Goal: Transaction & Acquisition: Download file/media

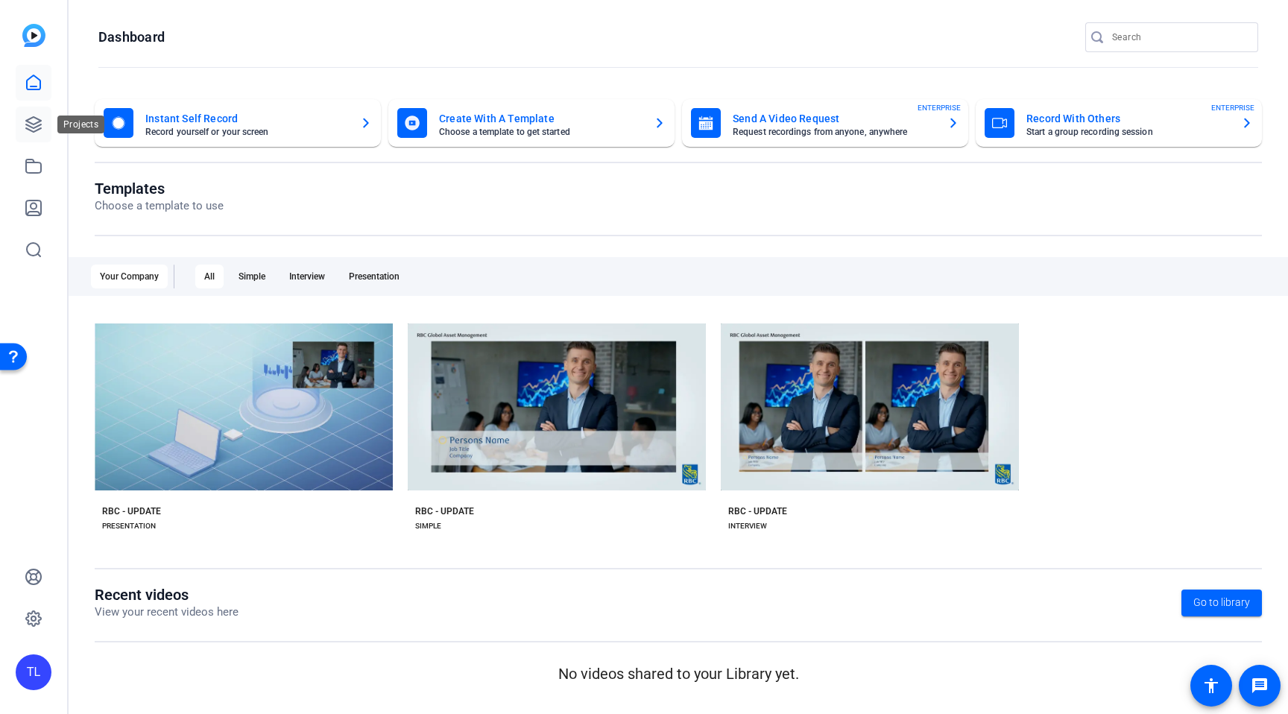
click at [30, 122] on icon at bounding box center [33, 124] width 15 height 15
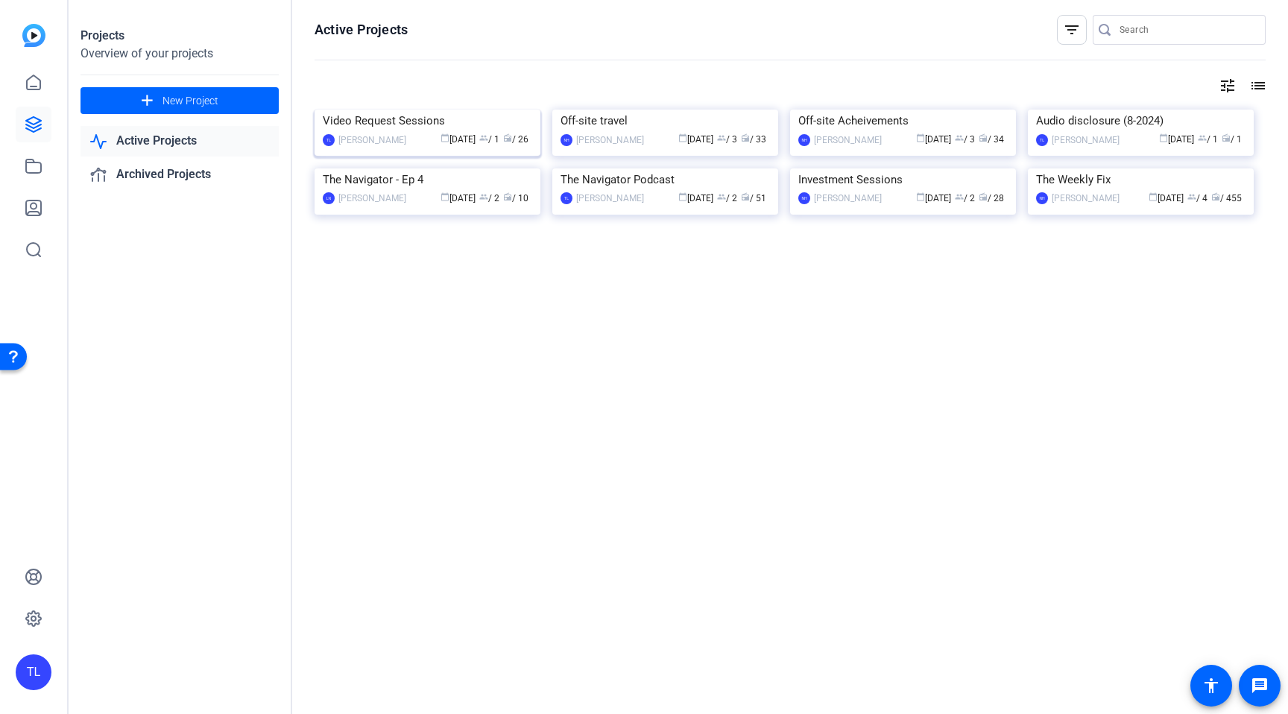
click at [464, 110] on img at bounding box center [428, 110] width 226 height 0
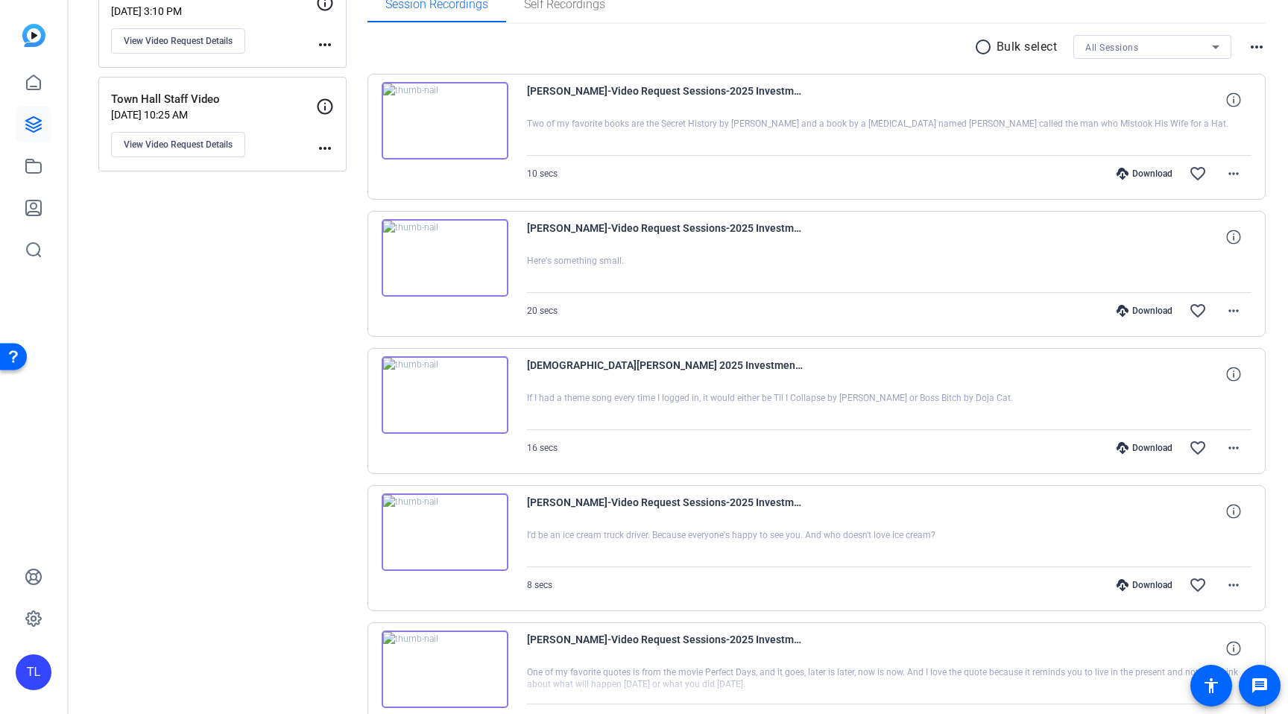
scroll to position [229, 0]
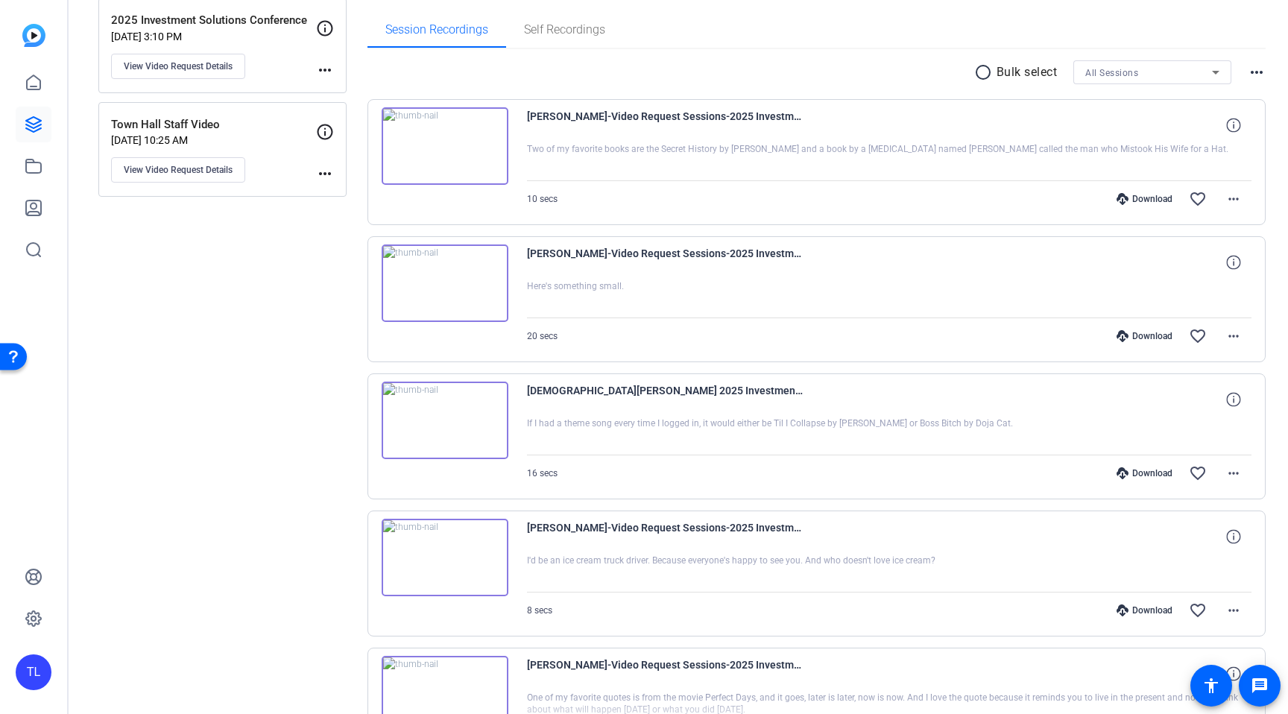
click at [248, 34] on p "[DATE] 3:10 PM" at bounding box center [213, 37] width 205 height 12
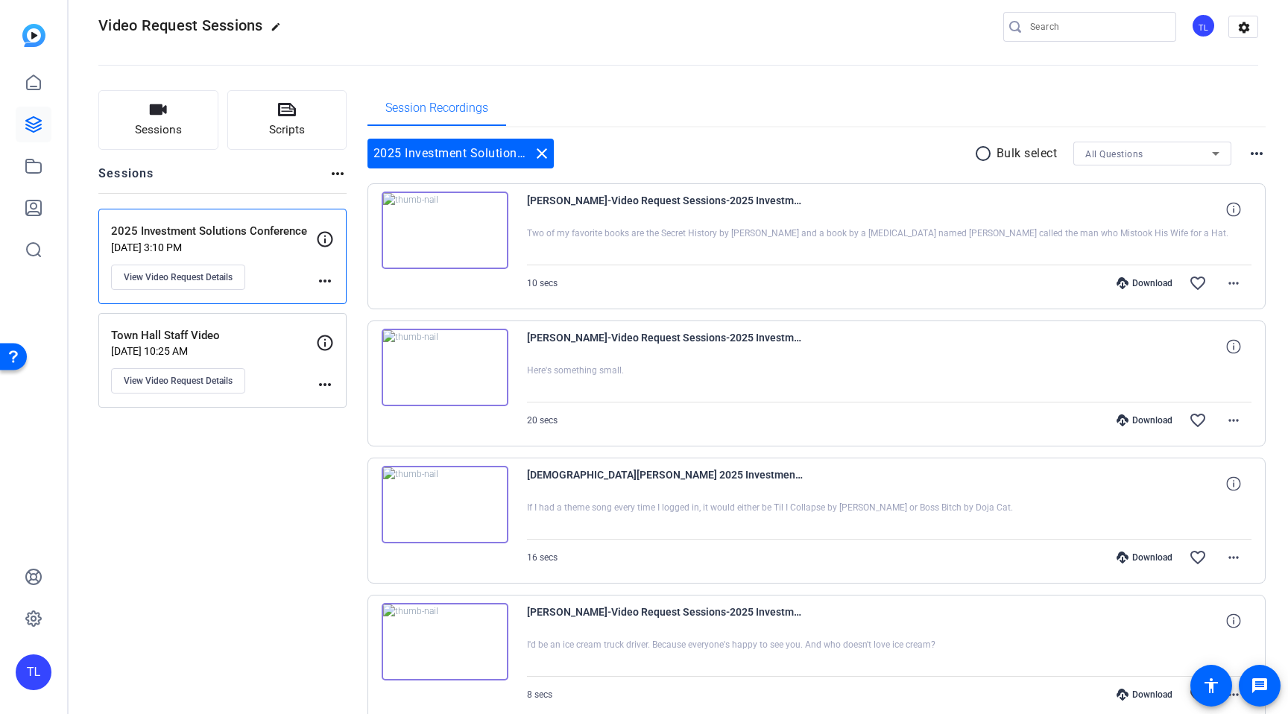
scroll to position [0, 0]
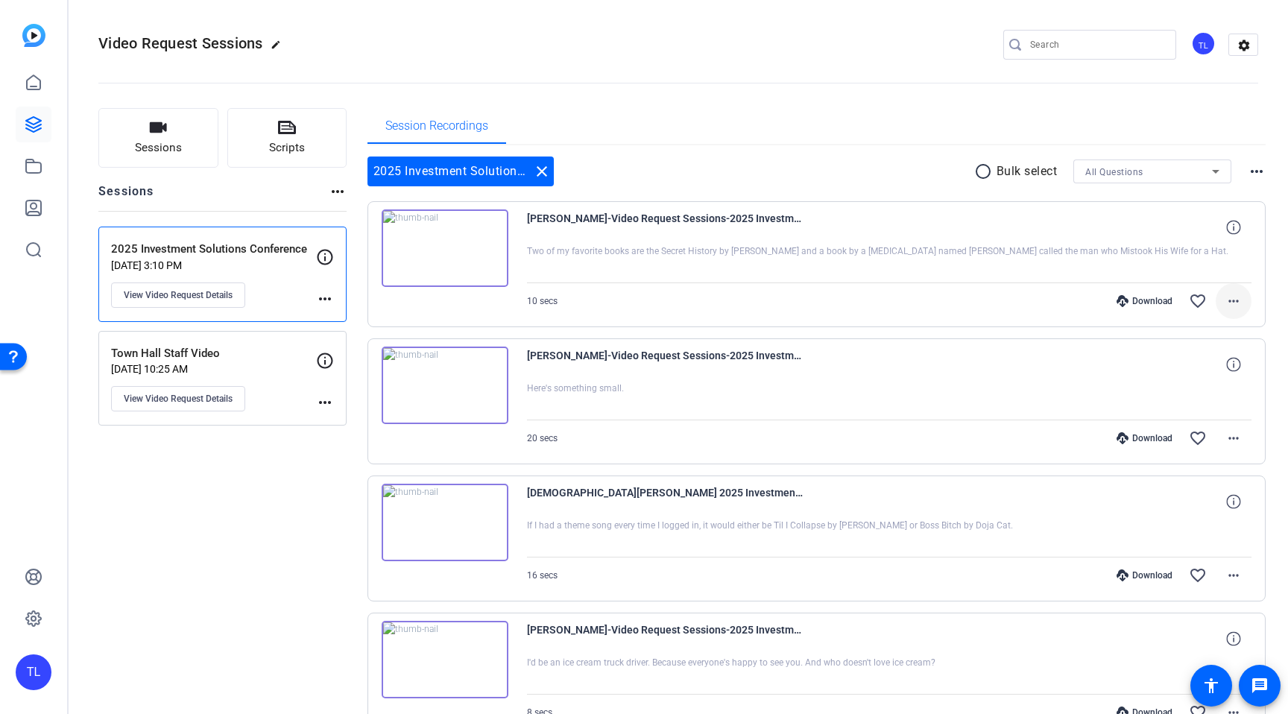
click at [1232, 303] on mat-icon "more_horiz" at bounding box center [1234, 301] width 18 height 18
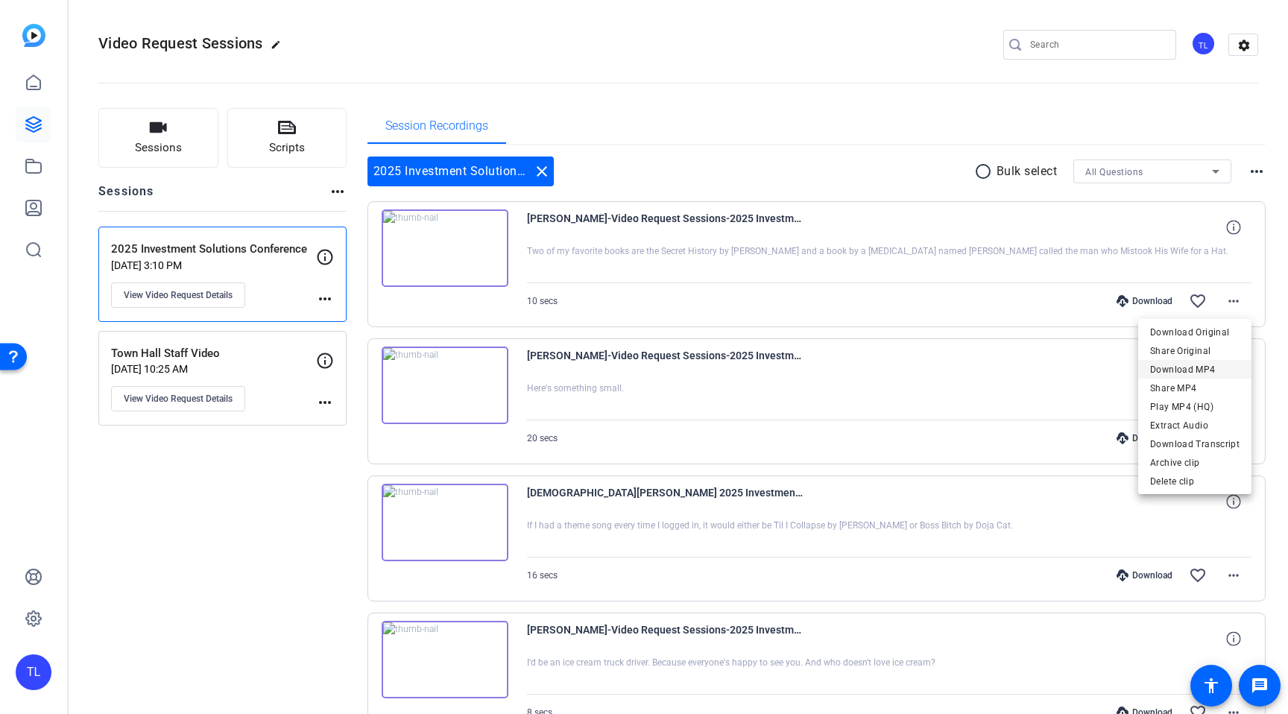
click at [1203, 371] on span "Download MP4" at bounding box center [1194, 370] width 89 height 18
